Goal: Communication & Community: Participate in discussion

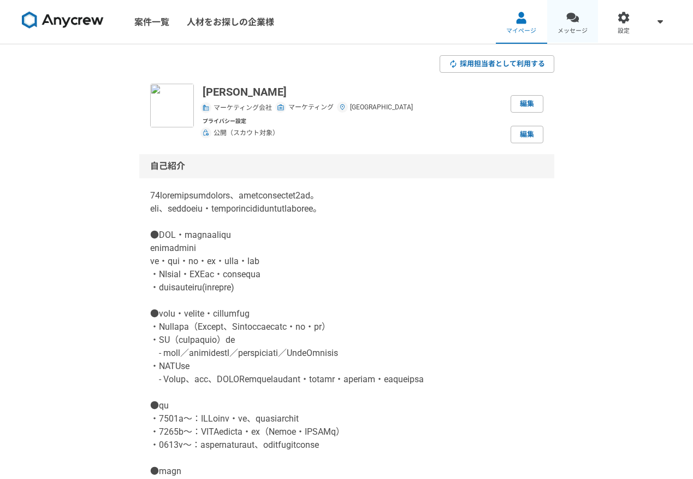
click at [572, 23] on div at bounding box center [573, 17] width 13 height 13
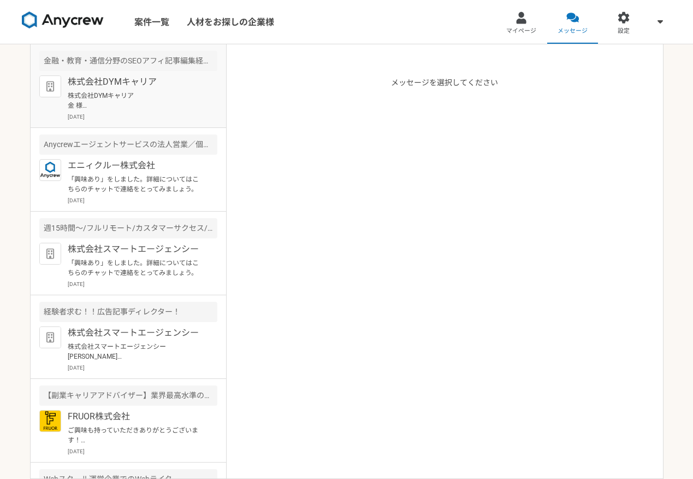
click at [141, 113] on p "[DATE]" at bounding box center [143, 117] width 150 height 8
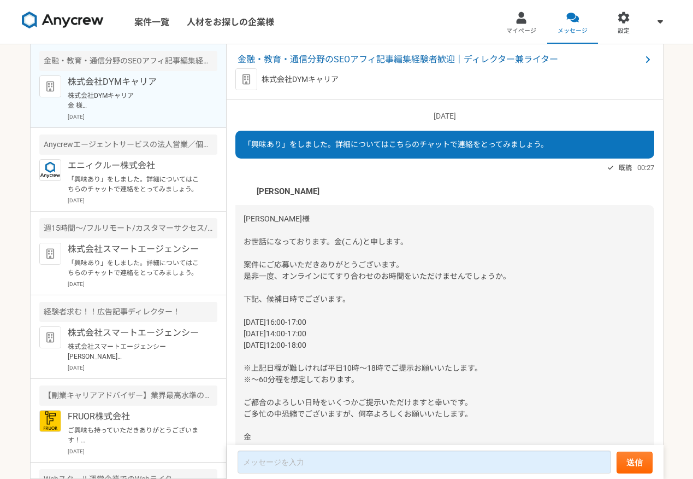
scroll to position [338, 0]
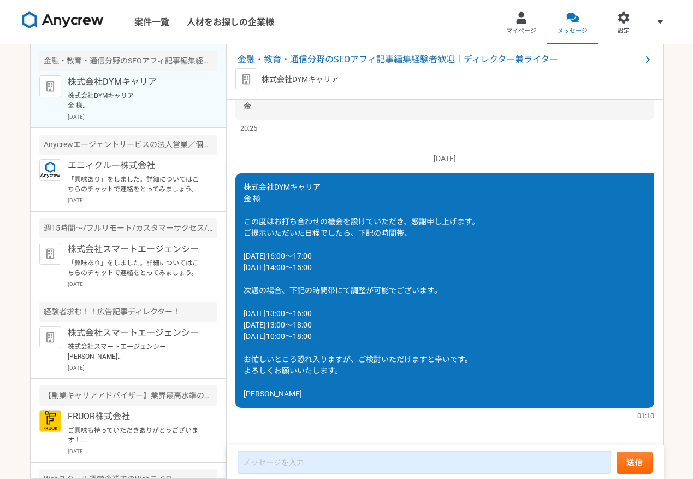
scroll to position [338, 0]
